Goal: Task Accomplishment & Management: Use online tool/utility

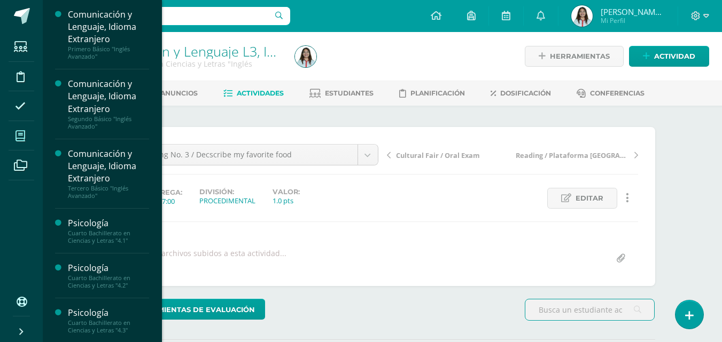
click at [24, 136] on span at bounding box center [21, 136] width 24 height 24
click at [24, 136] on icon at bounding box center [20, 136] width 10 height 11
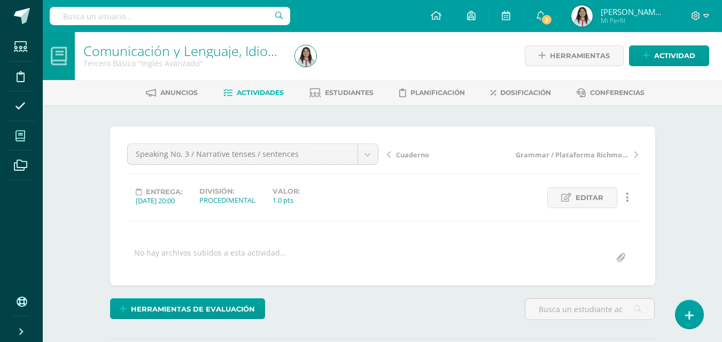
scroll to position [1, 0]
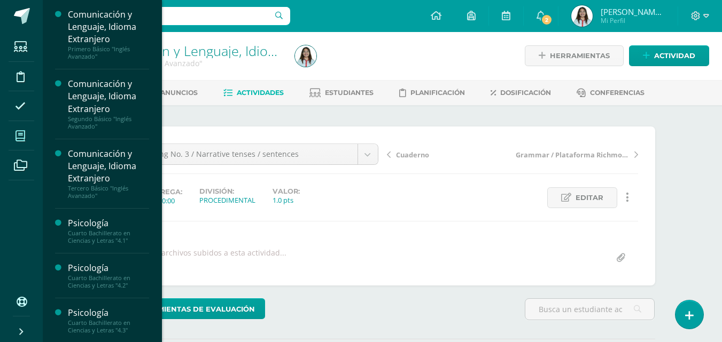
click at [29, 136] on span at bounding box center [21, 136] width 24 height 24
click at [28, 136] on span at bounding box center [21, 136] width 24 height 24
click at [28, 135] on span at bounding box center [21, 136] width 24 height 24
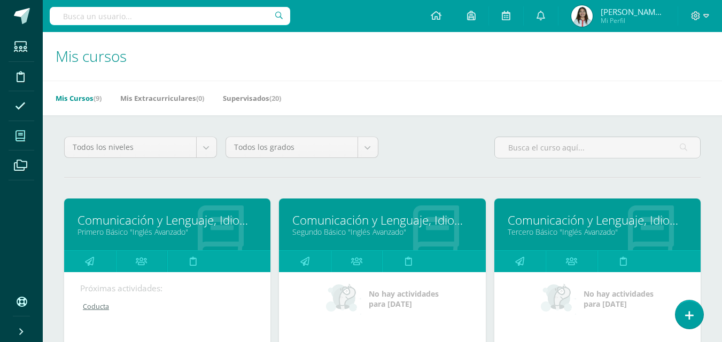
click at [367, 229] on link "Segundo Básico "Inglés Avanzado"" at bounding box center [382, 232] width 180 height 10
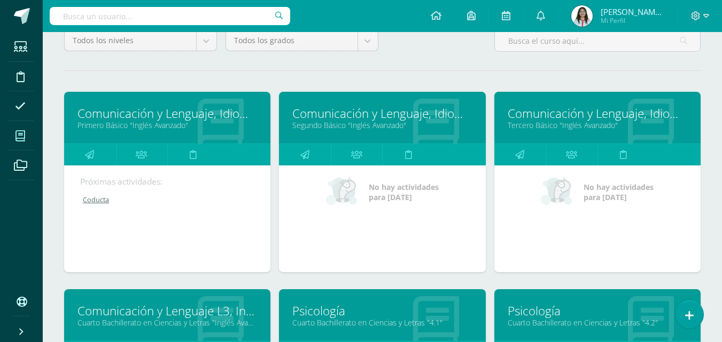
click at [343, 112] on link "Comunicación y Lenguaje, Idioma Extranjero" at bounding box center [382, 113] width 180 height 17
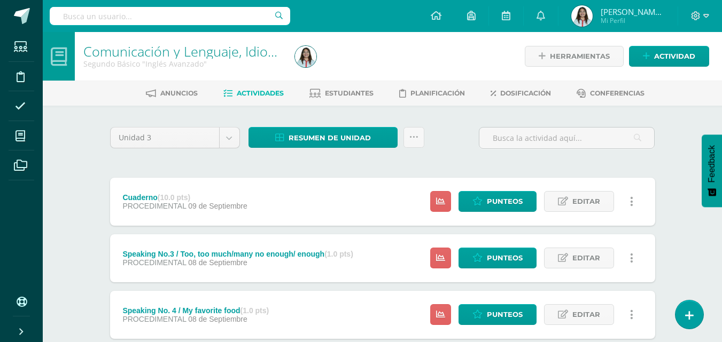
scroll to position [53, 0]
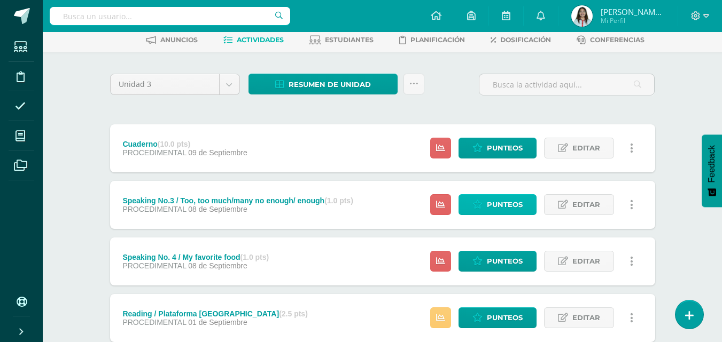
click at [476, 215] on link "Punteos" at bounding box center [497, 204] width 78 height 21
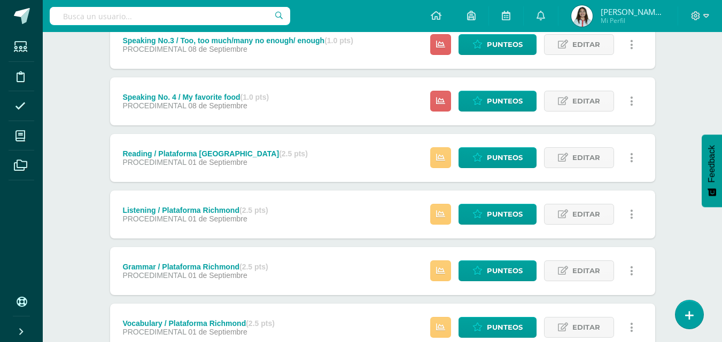
scroll to position [107, 0]
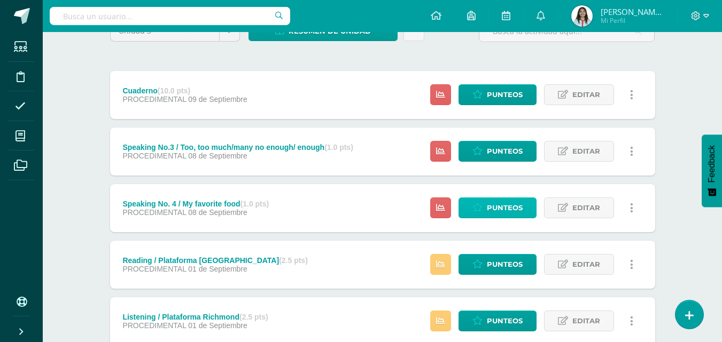
click at [472, 198] on link "Punteos" at bounding box center [497, 208] width 78 height 21
